Goal: Information Seeking & Learning: Learn about a topic

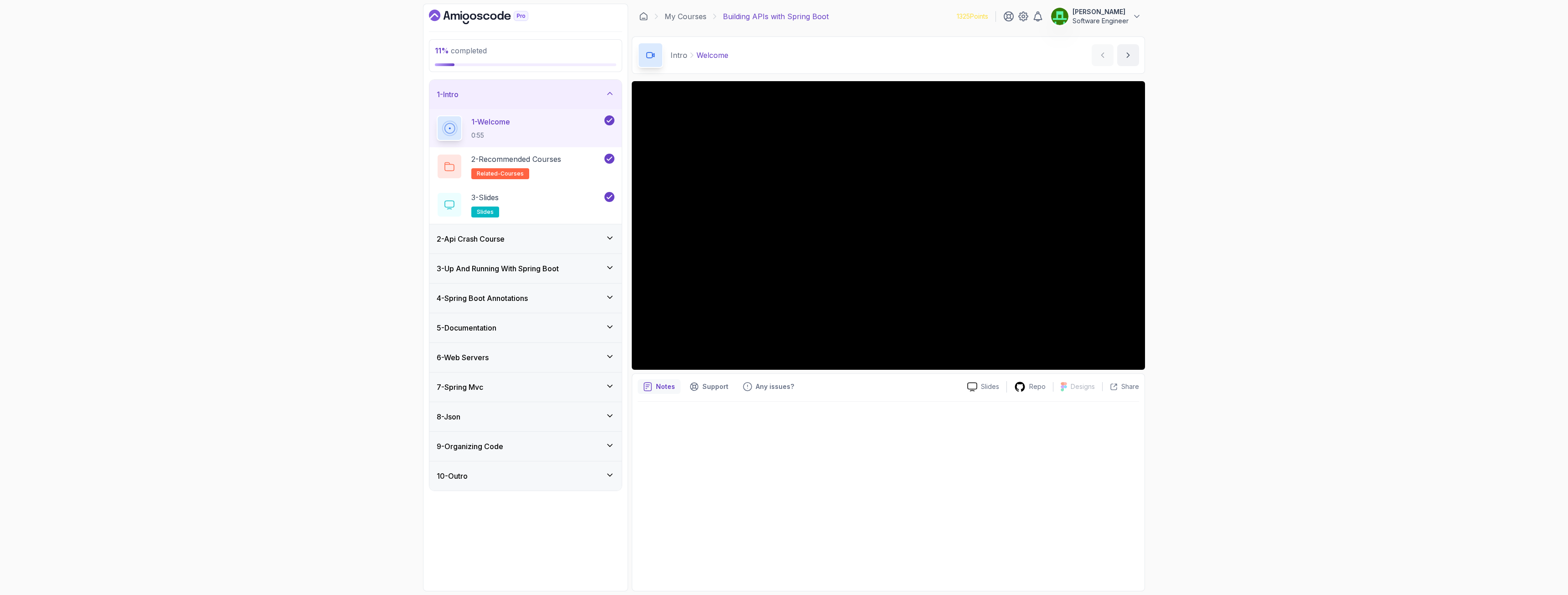
click at [489, 238] on h3 "2 - Api Crash Course" at bounding box center [471, 238] width 68 height 11
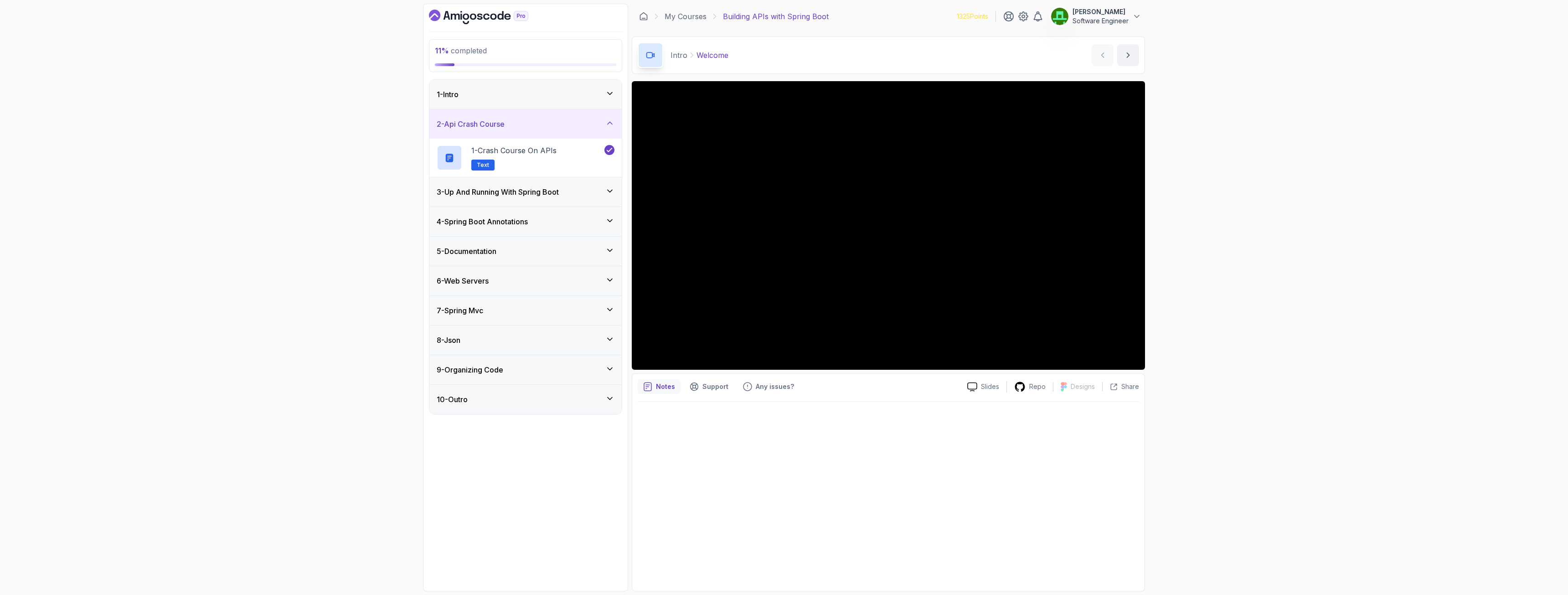
click at [498, 187] on h3 "3 - Up And Running With Spring Boot" at bounding box center [498, 192] width 122 height 11
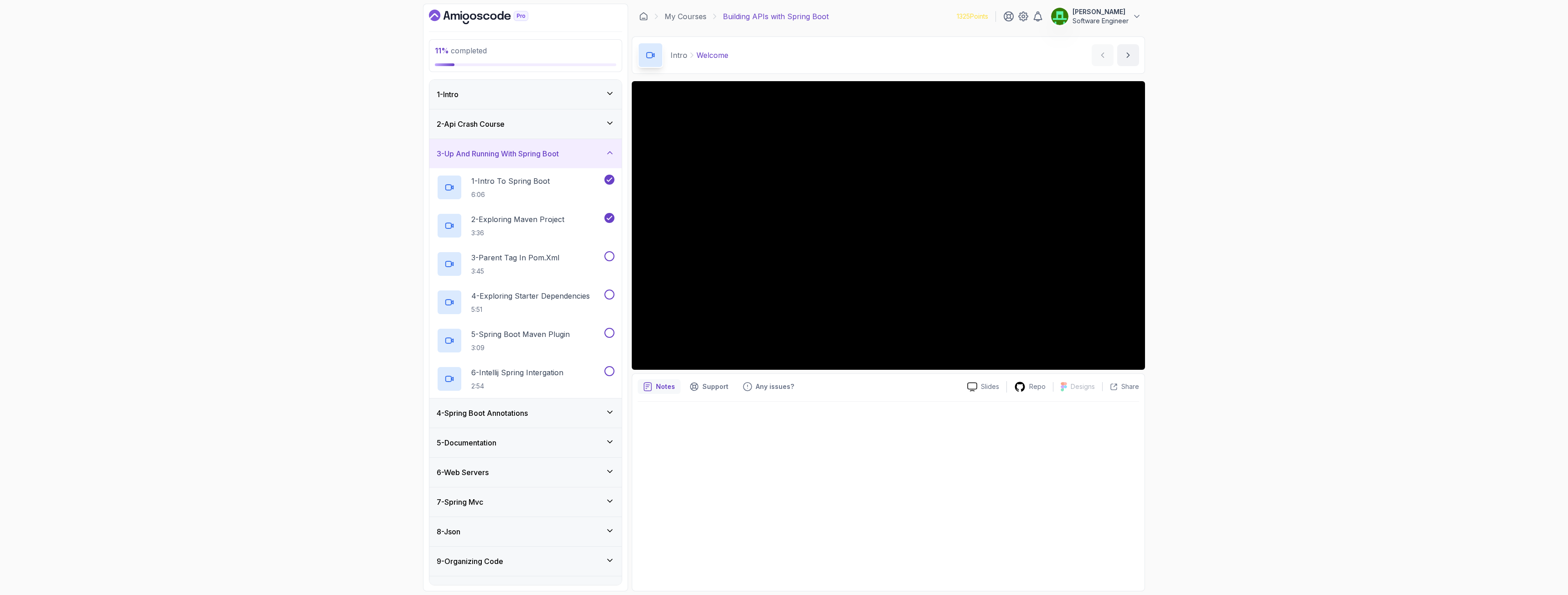
click at [507, 412] on h3 "4 - Spring Boot Annotations" at bounding box center [482, 413] width 91 height 11
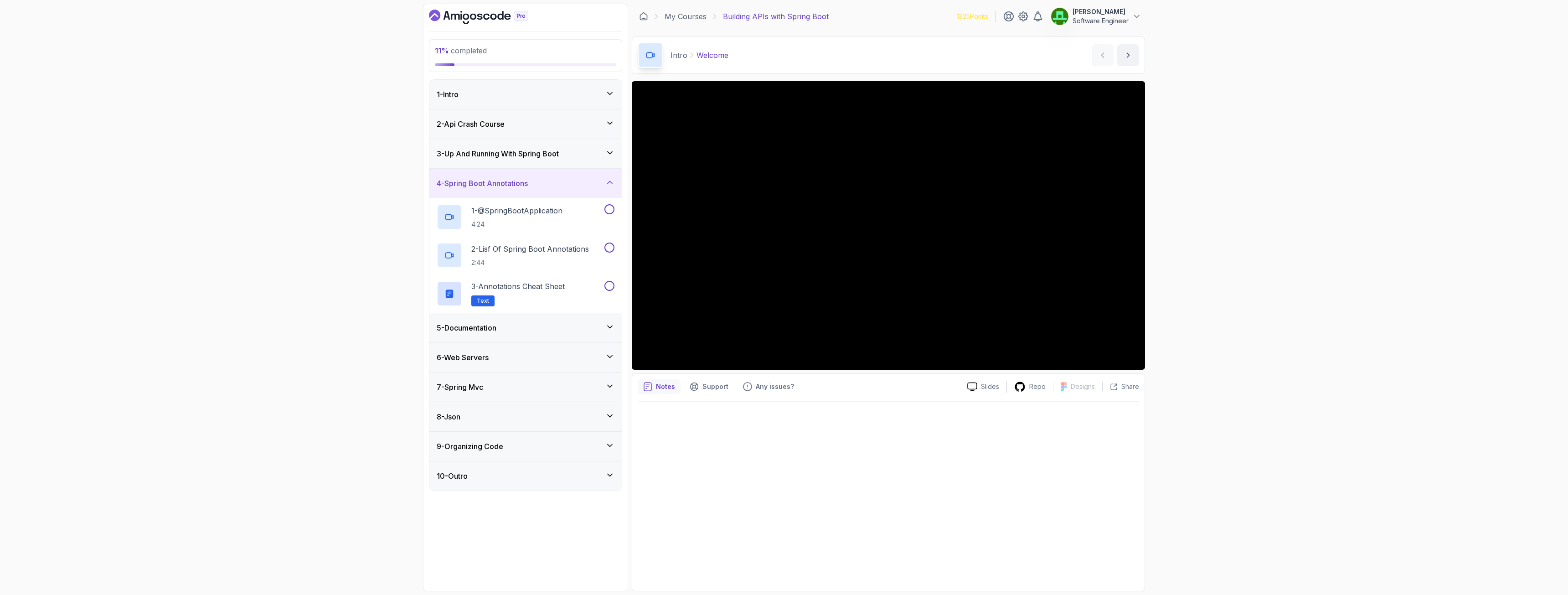
click at [477, 336] on div "5 - Documentation" at bounding box center [525, 327] width 192 height 29
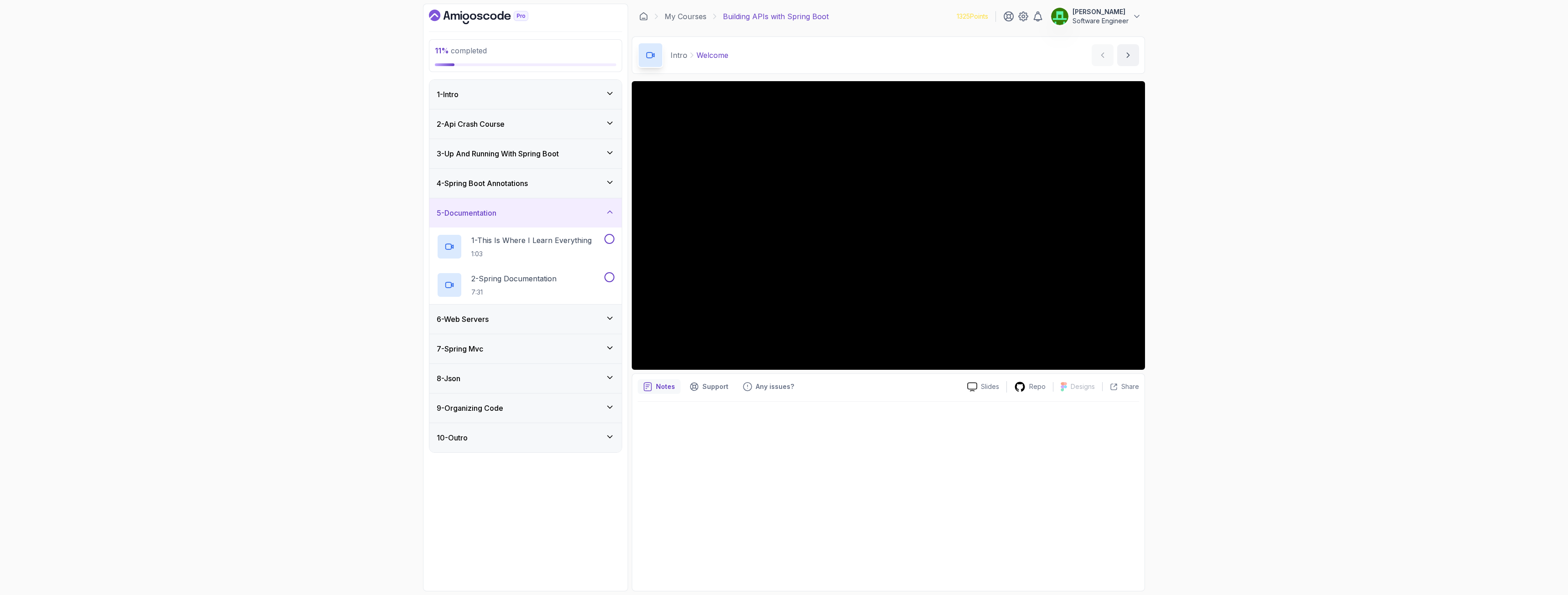
click at [478, 317] on h3 "6 - Web Servers" at bounding box center [463, 319] width 52 height 11
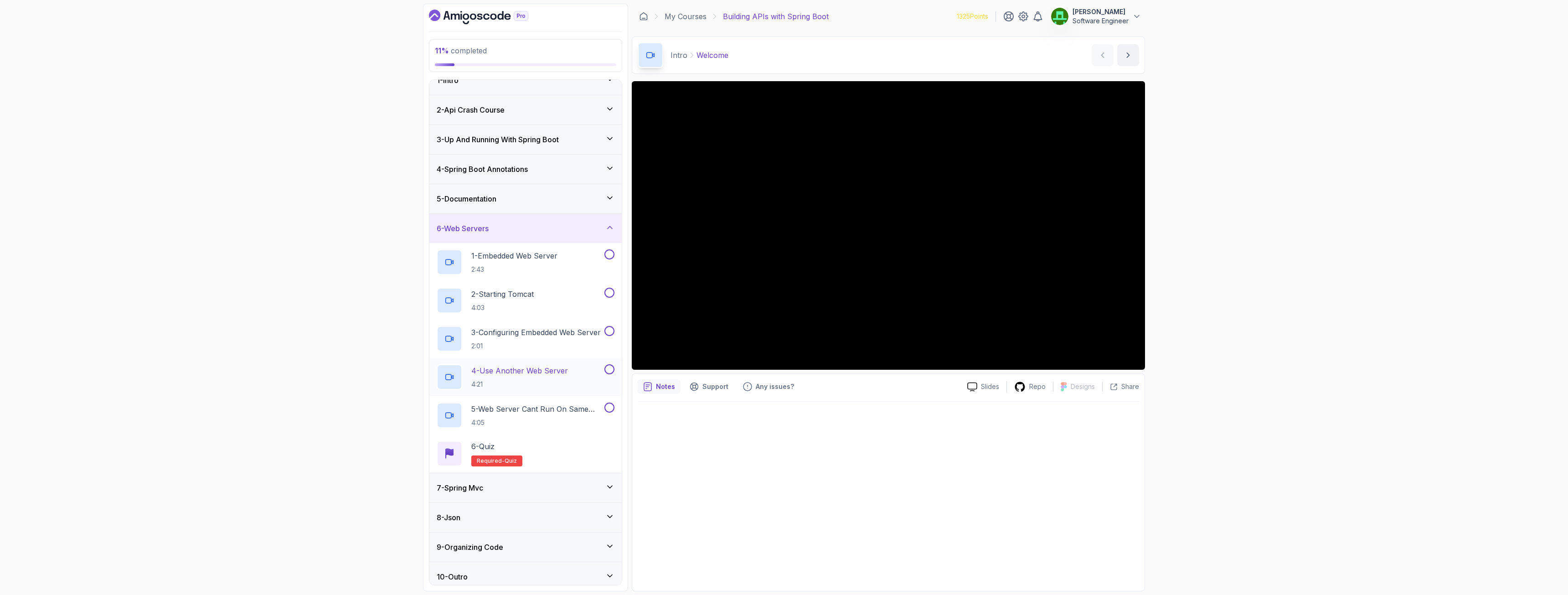
scroll to position [21, 0]
click at [476, 431] on div "7 - Spring Mvc" at bounding box center [525, 482] width 192 height 29
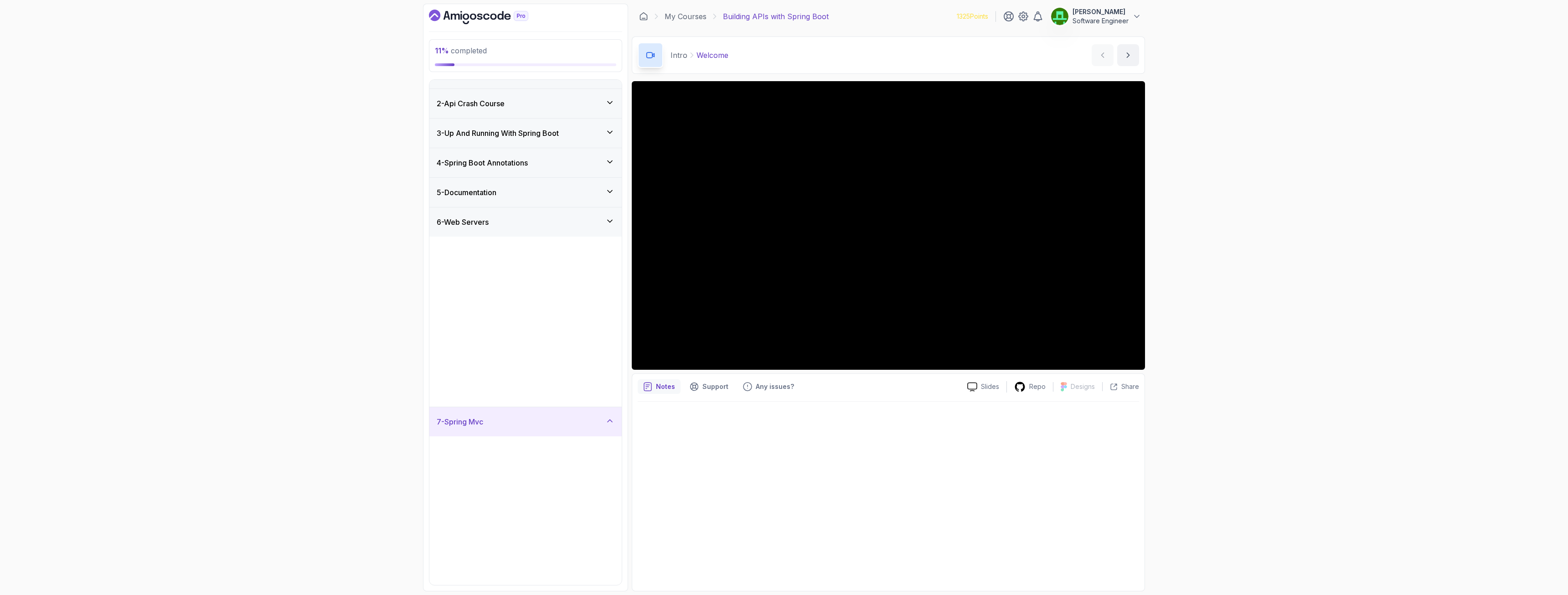
scroll to position [0, 0]
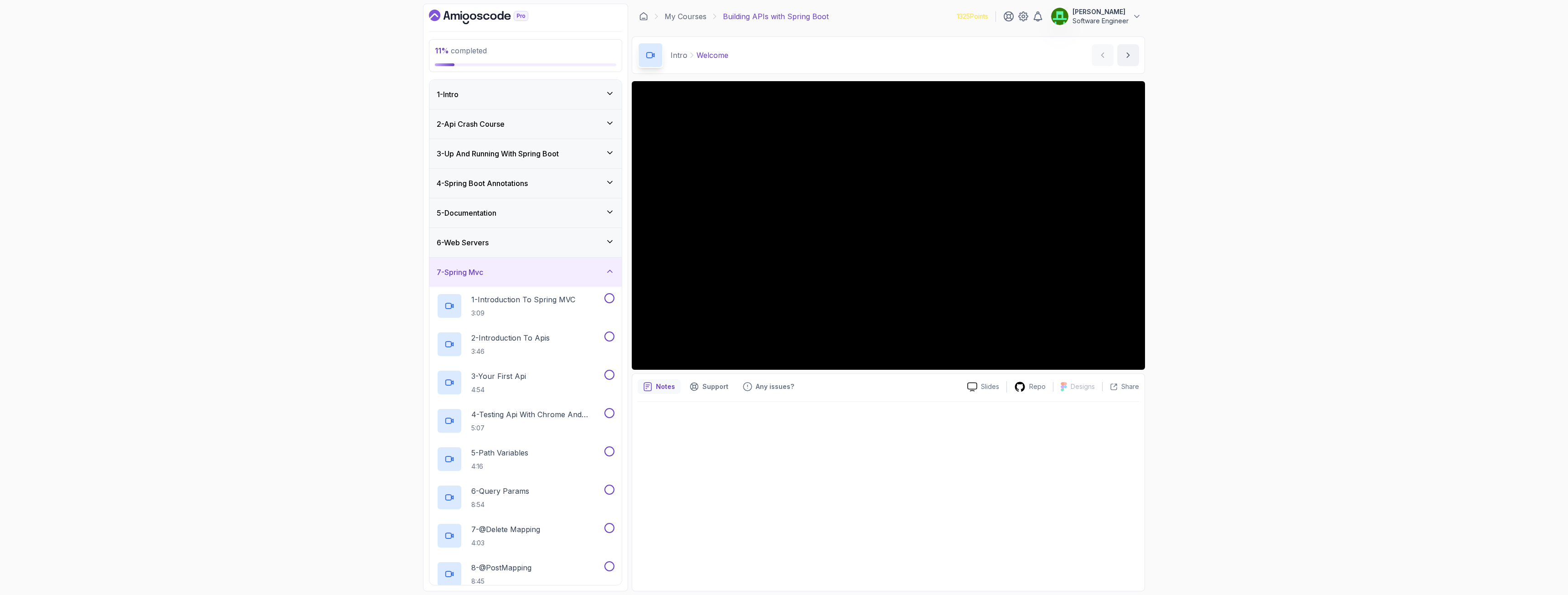
click at [469, 183] on h3 "4 - Spring Boot Annotations" at bounding box center [482, 183] width 91 height 11
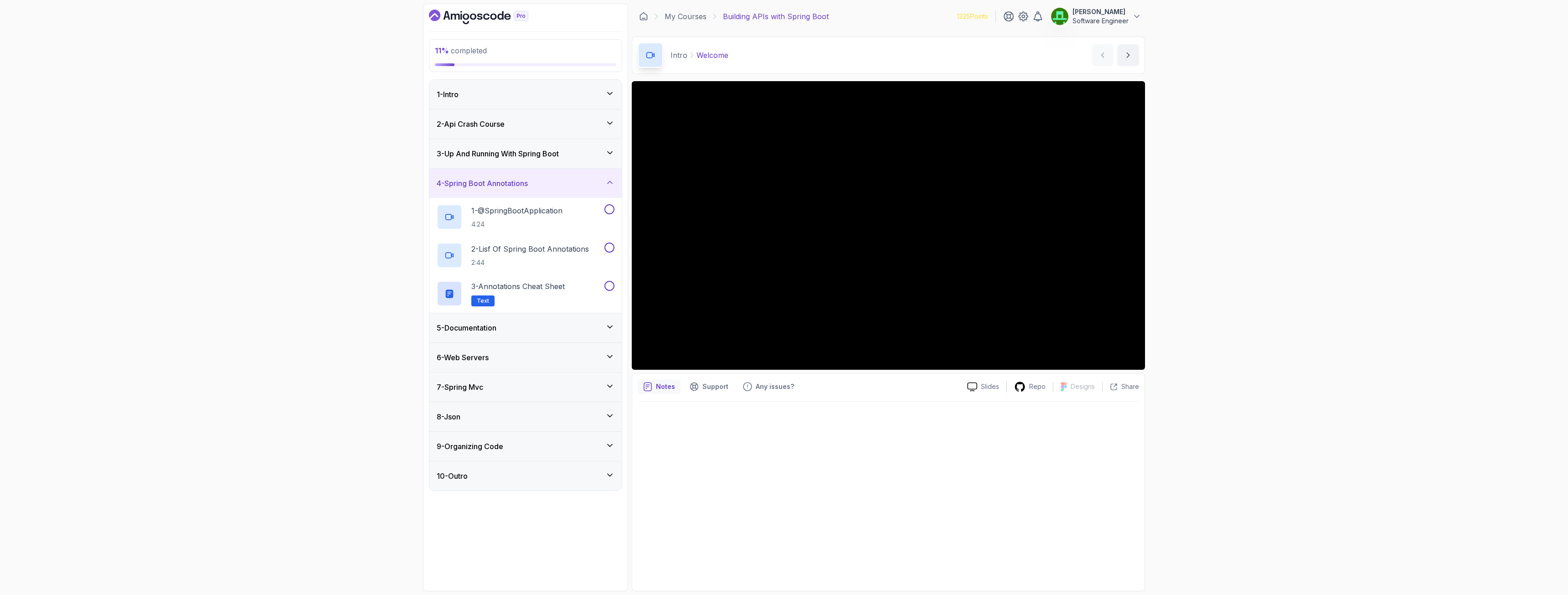
click at [504, 148] on h3 "3 - Up And Running With Spring Boot" at bounding box center [498, 153] width 122 height 11
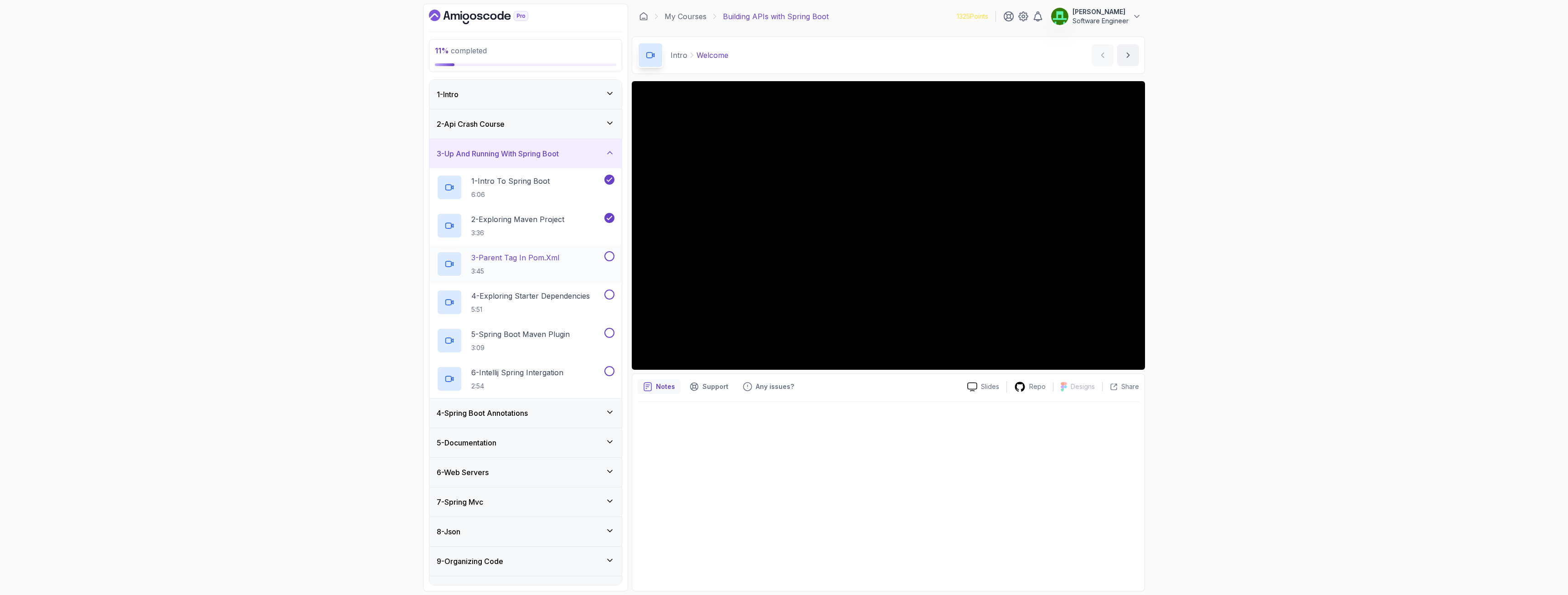
click at [536, 252] on p "3 - Parent Tag In pom.xml" at bounding box center [515, 257] width 88 height 11
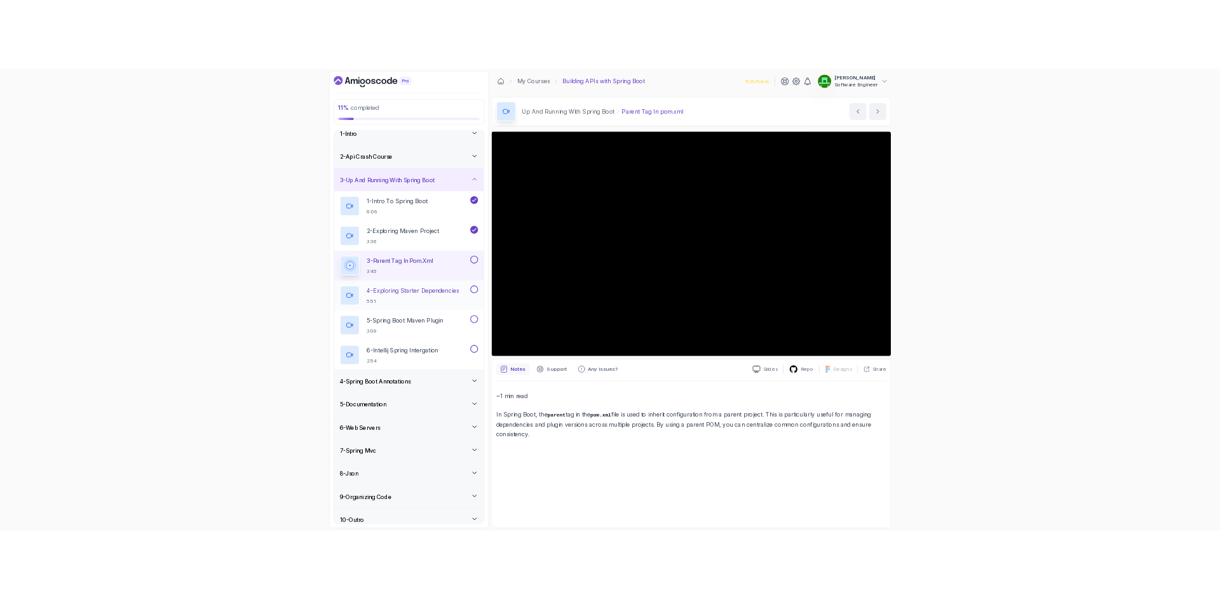
scroll to position [29, 0]
